Goal: Answer question/provide support: Answer question/provide support

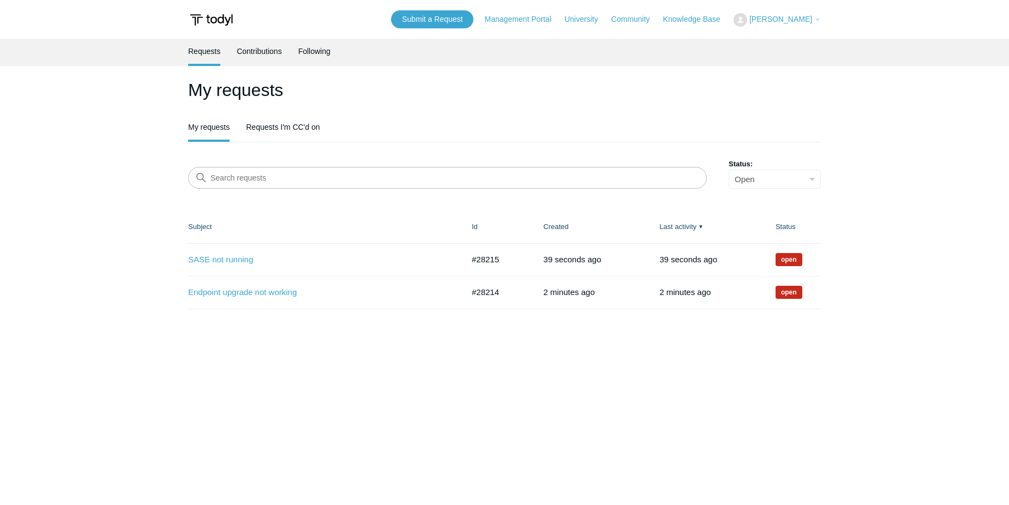
click at [213, 19] on img at bounding box center [211, 20] width 46 height 20
click at [260, 50] on link "Contributions" at bounding box center [259, 50] width 45 height 23
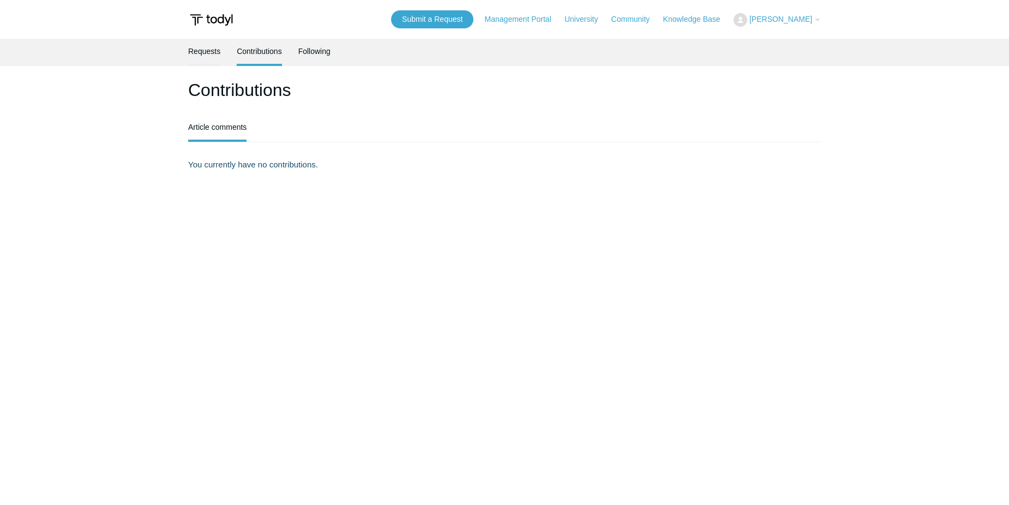
click at [214, 56] on link "Requests" at bounding box center [204, 50] width 32 height 23
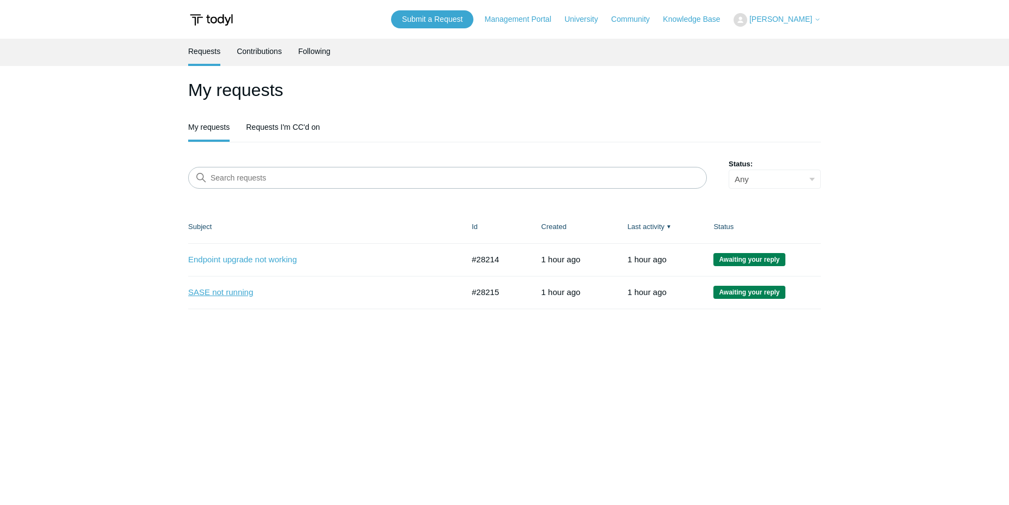
click at [236, 293] on link "SASE not running" at bounding box center [317, 292] width 259 height 13
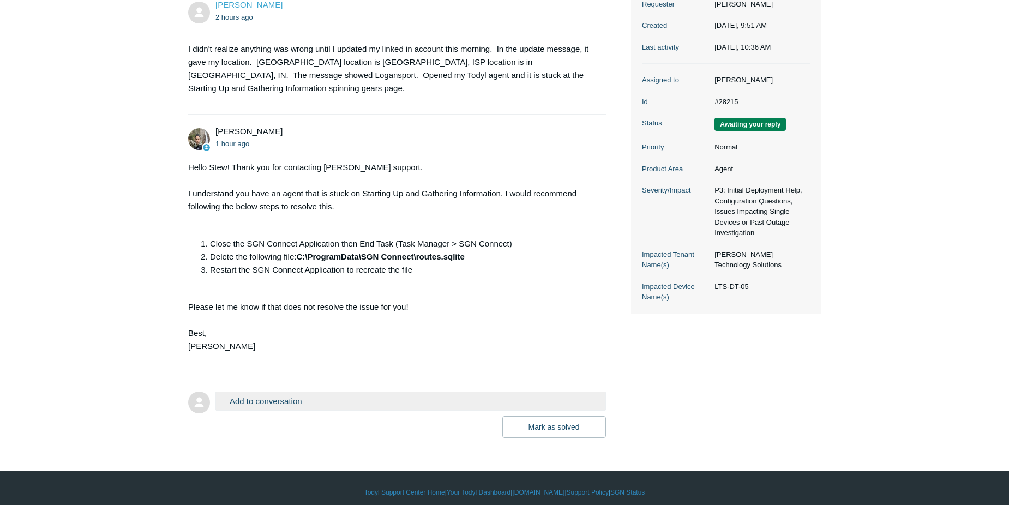
scroll to position [178, 0]
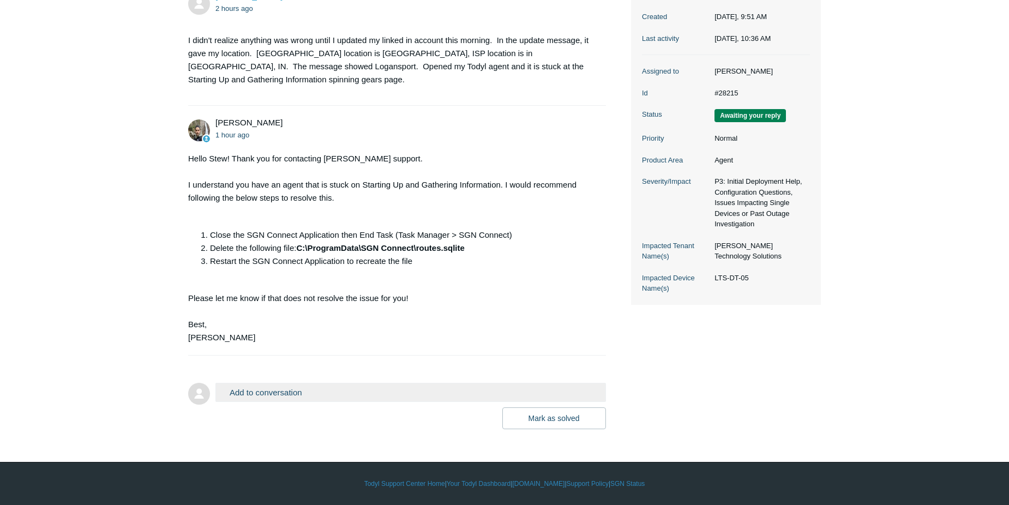
click at [299, 395] on button "Add to conversation" at bounding box center [410, 392] width 390 height 19
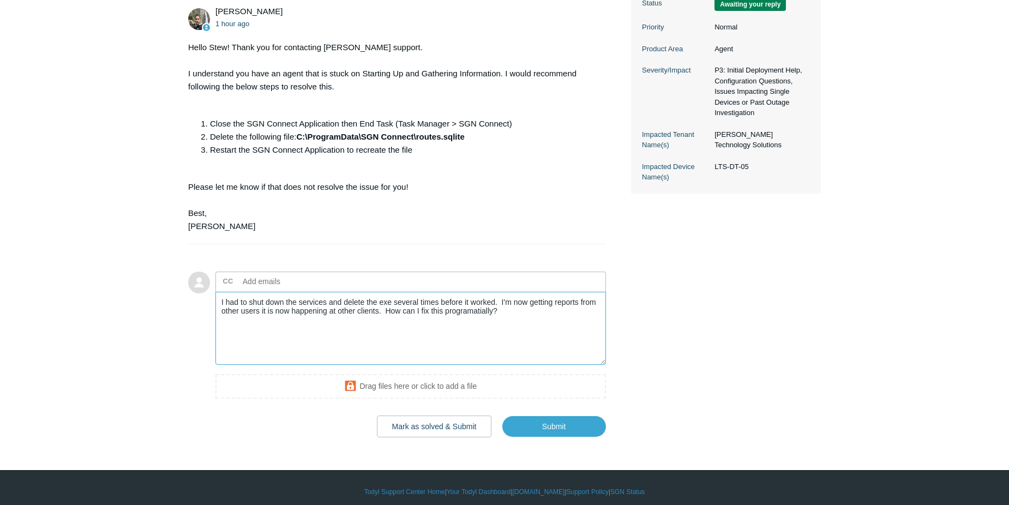
scroll to position [298, 0]
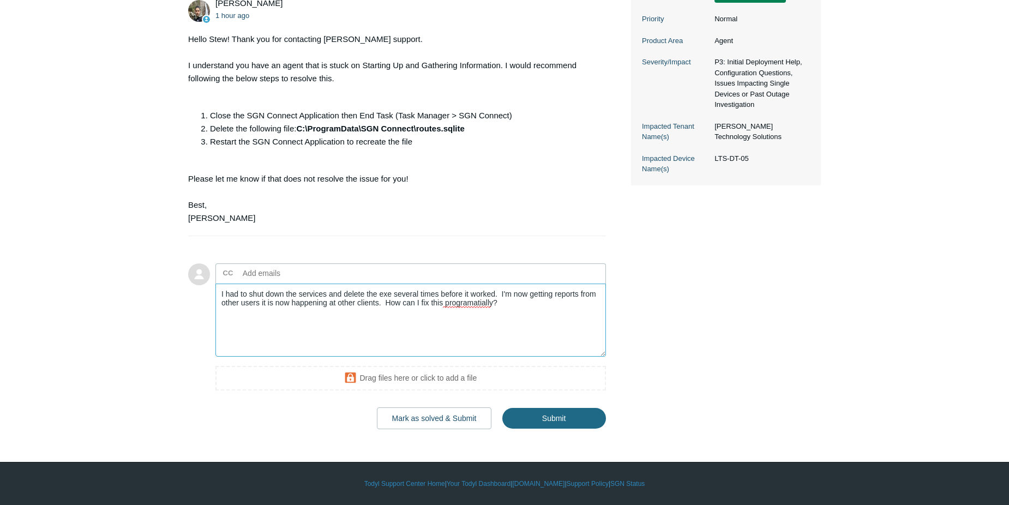
type textarea "I had to shut down the services and delete the exe several times before it work…"
click at [538, 419] on input "Submit" at bounding box center [554, 419] width 104 height 22
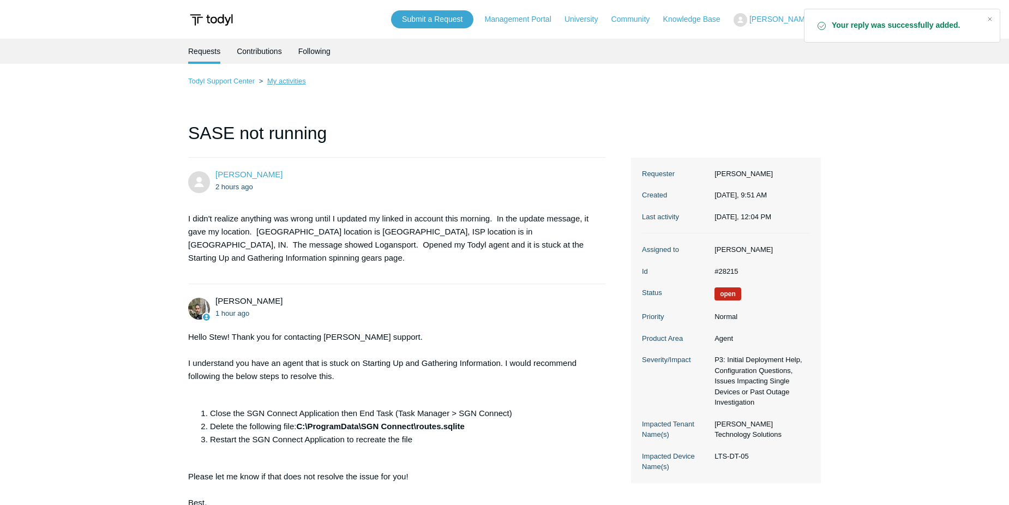
click at [280, 79] on link "My activities" at bounding box center [286, 81] width 39 height 8
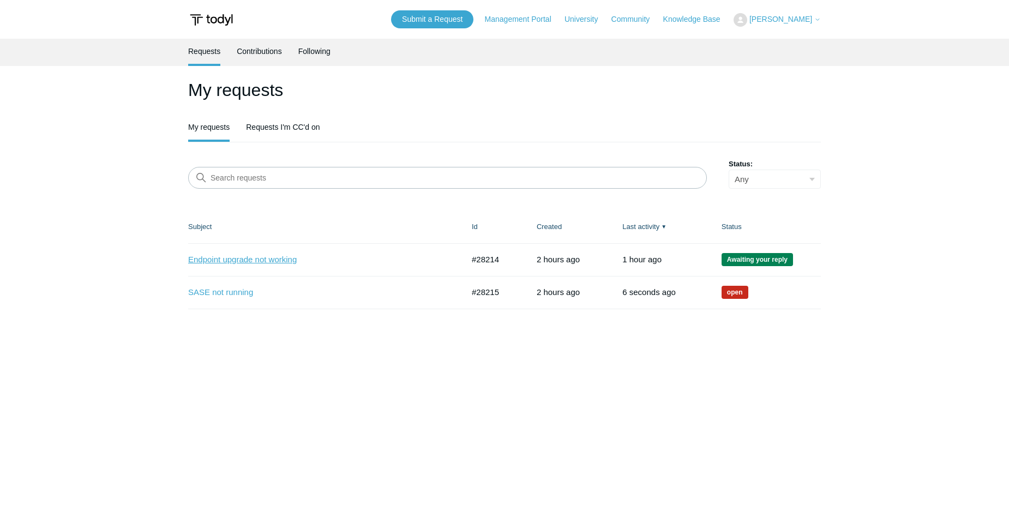
click at [254, 257] on link "Endpoint upgrade not working" at bounding box center [317, 260] width 259 height 13
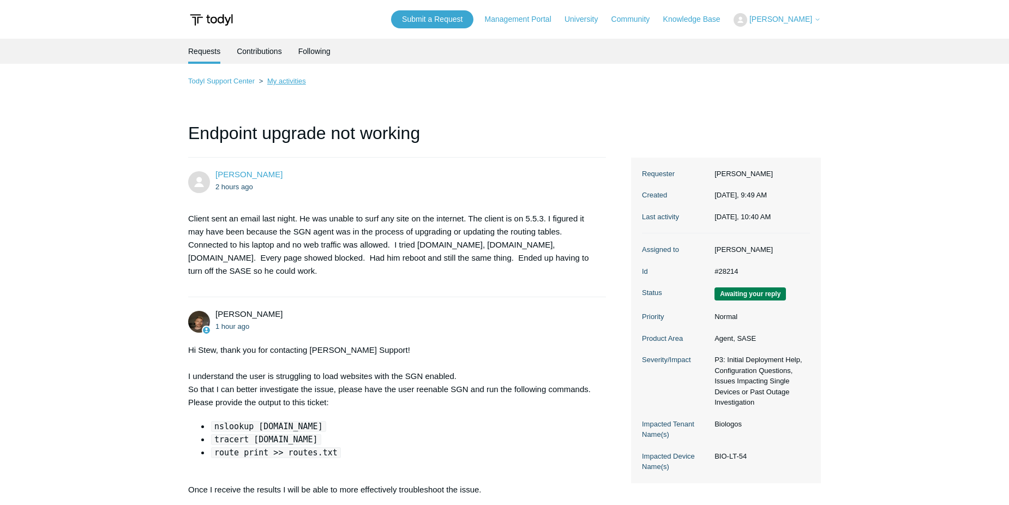
click at [290, 79] on link "My activities" at bounding box center [286, 81] width 39 height 8
click at [292, 81] on link "My activities" at bounding box center [286, 81] width 39 height 8
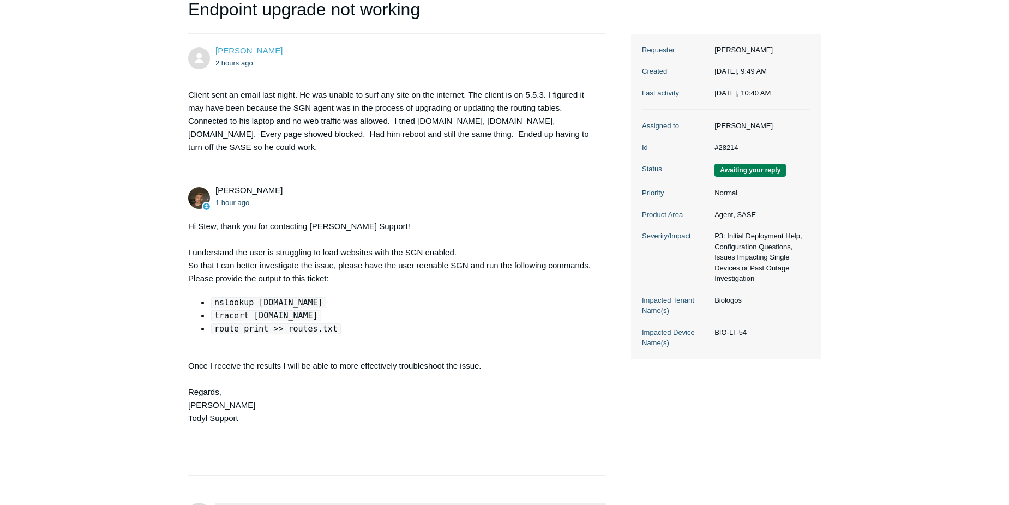
scroll to position [244, 0]
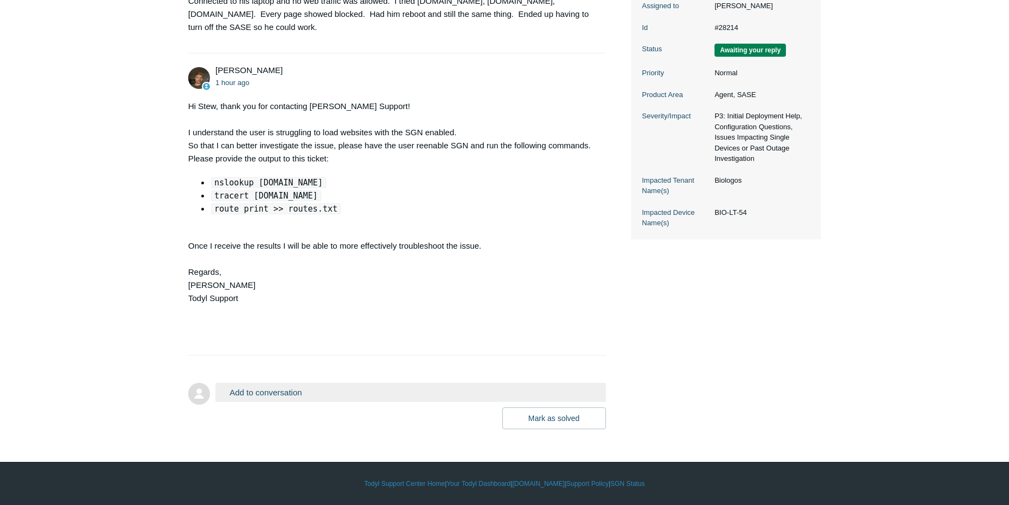
click at [314, 396] on button "Add to conversation" at bounding box center [410, 392] width 390 height 19
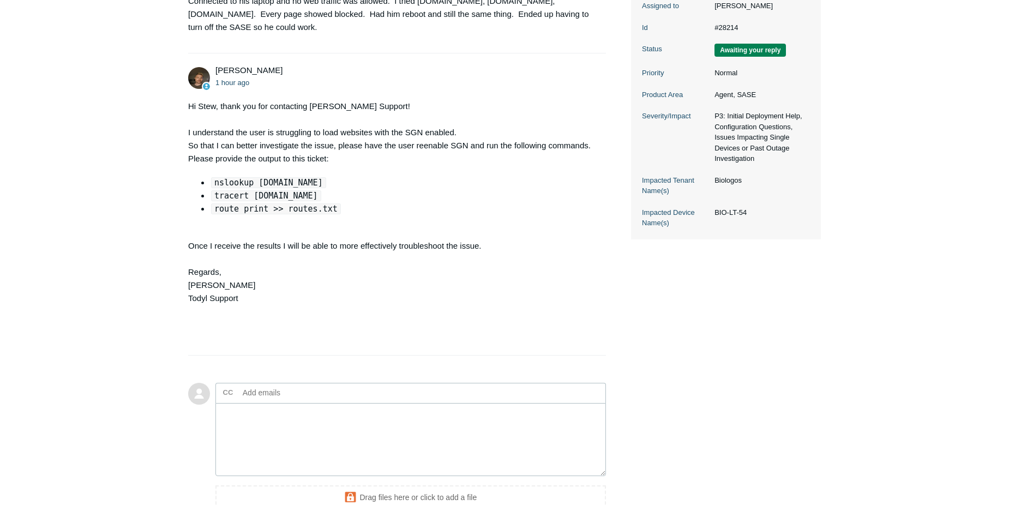
click at [314, 396] on input "text" at bounding box center [296, 392] width 117 height 16
type input "brendan"
click at [304, 394] on span "close" at bounding box center [306, 393] width 4 height 13
type input "bogiba@todyl.com"
type textarea "I"
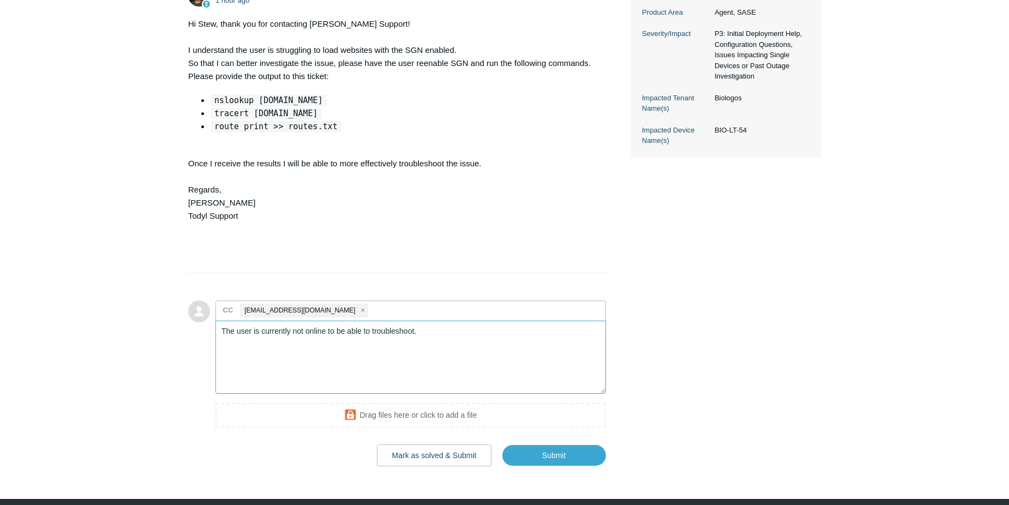
scroll to position [379, 0]
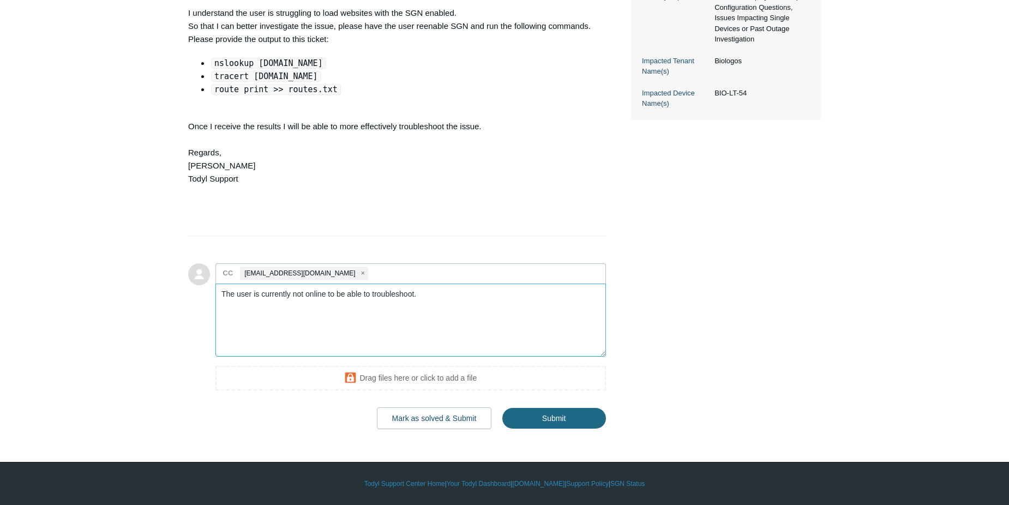
type textarea "The user is currently not online to be able to troubleshoot."
click at [566, 416] on input "Submit" at bounding box center [554, 418] width 104 height 22
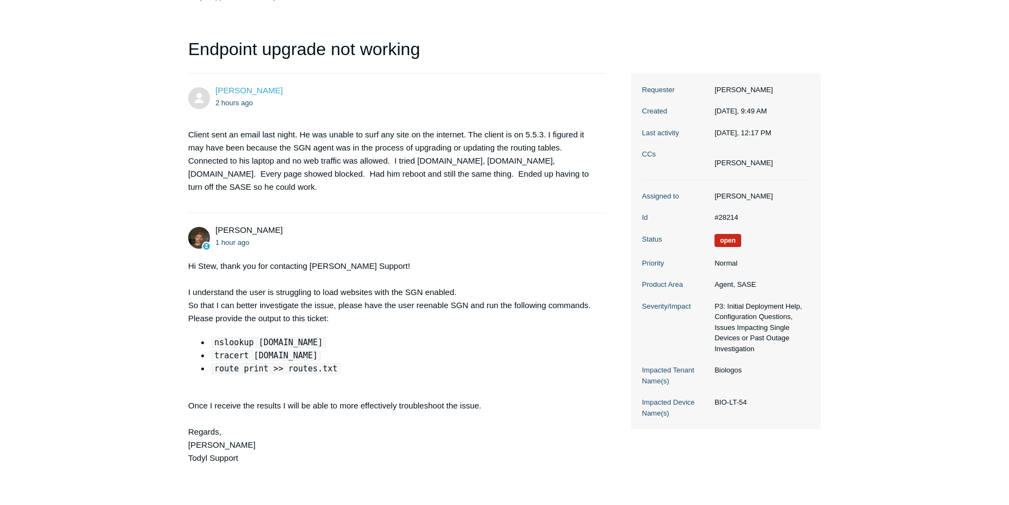
scroll to position [55, 0]
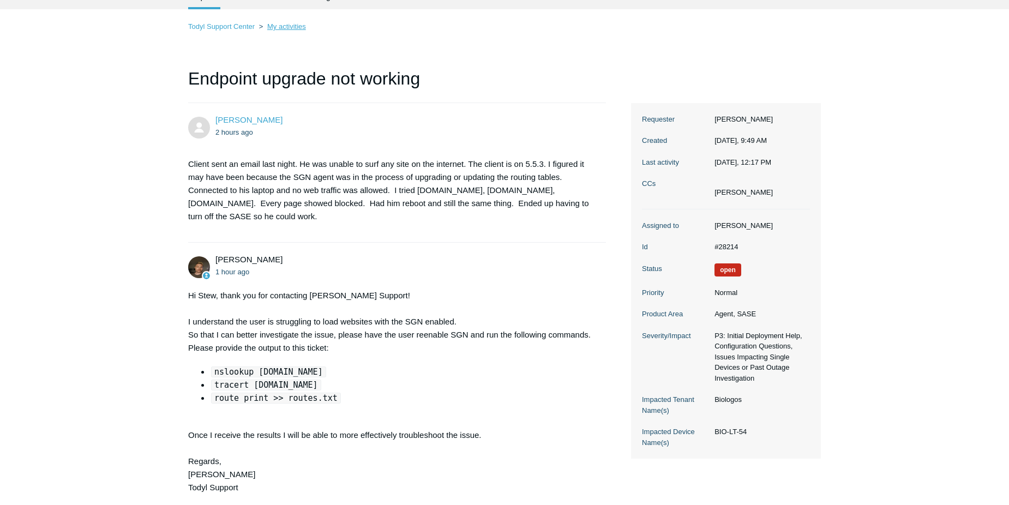
click at [284, 24] on link "My activities" at bounding box center [286, 26] width 39 height 8
